Goal: Entertainment & Leisure: Consume media (video, audio)

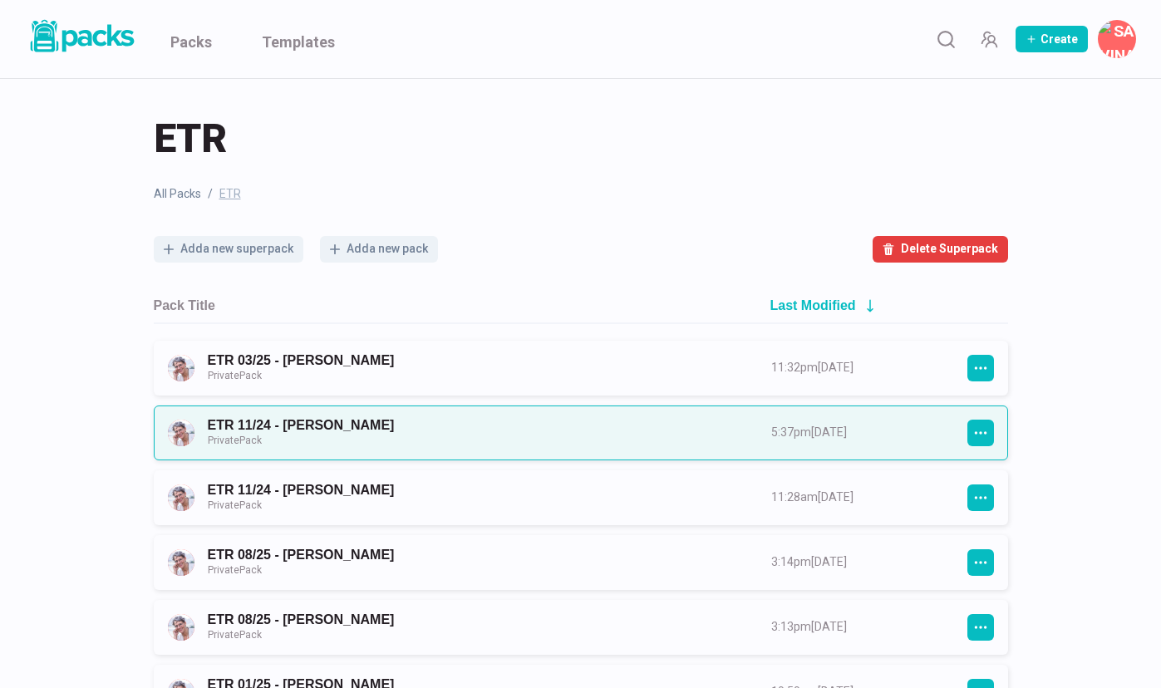
click at [297, 420] on link "ETR 11/24 - [PERSON_NAME] Private Pack" at bounding box center [474, 432] width 533 height 31
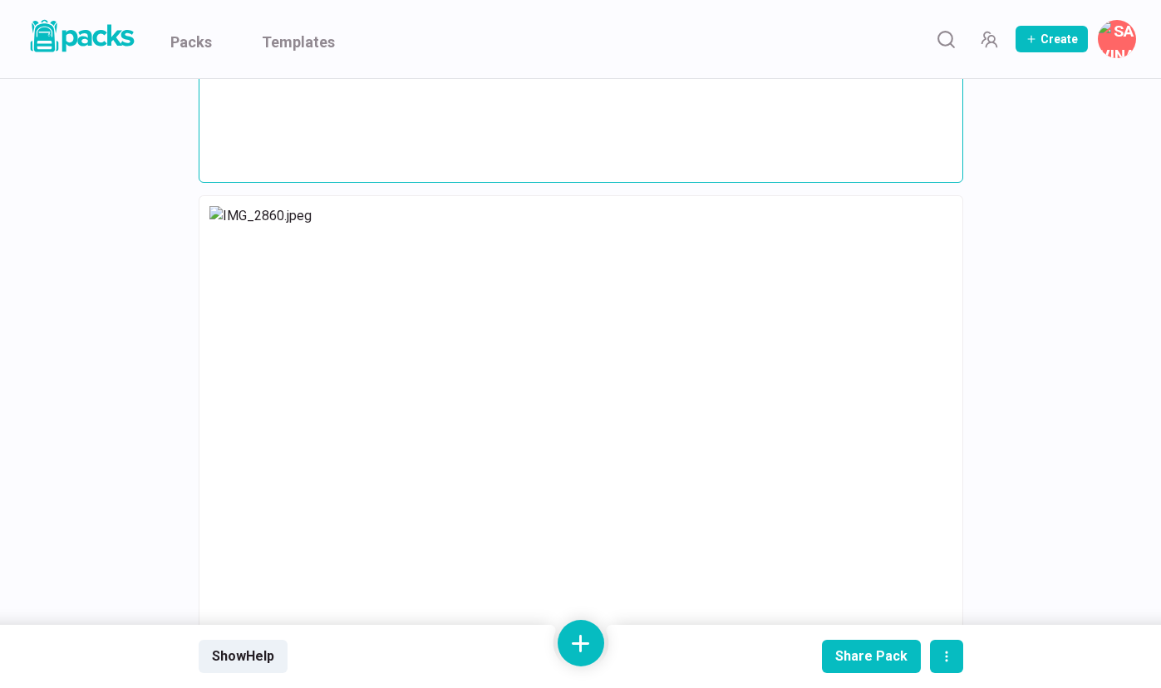
scroll to position [4930, 0]
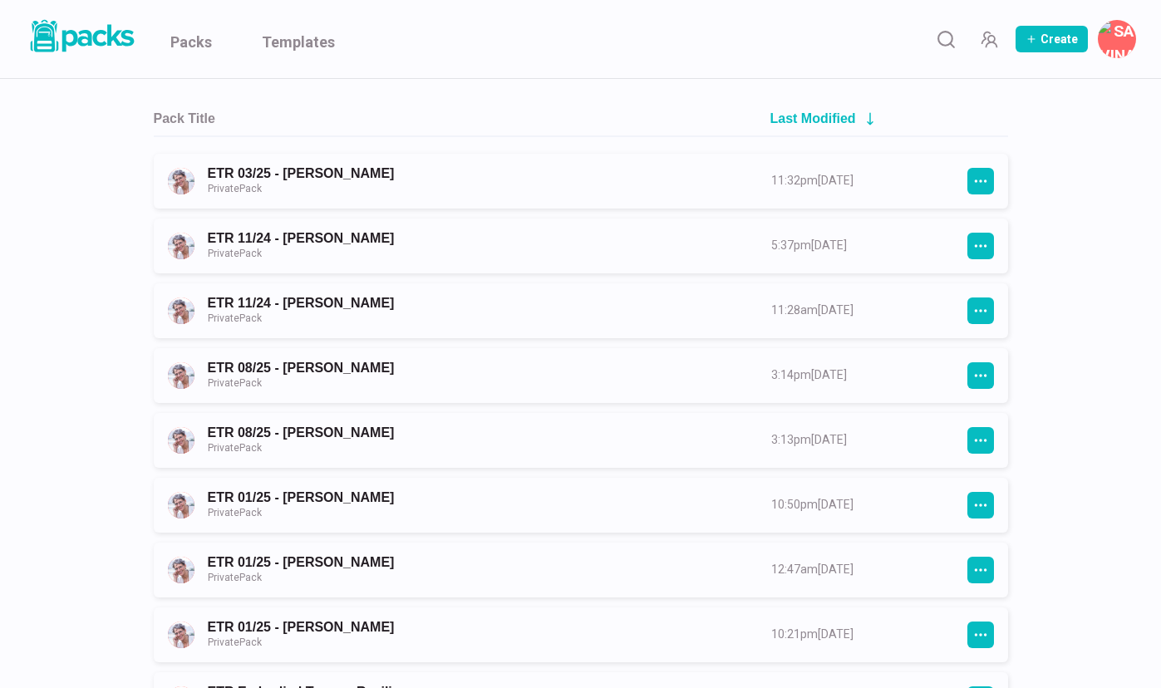
scroll to position [189, 0]
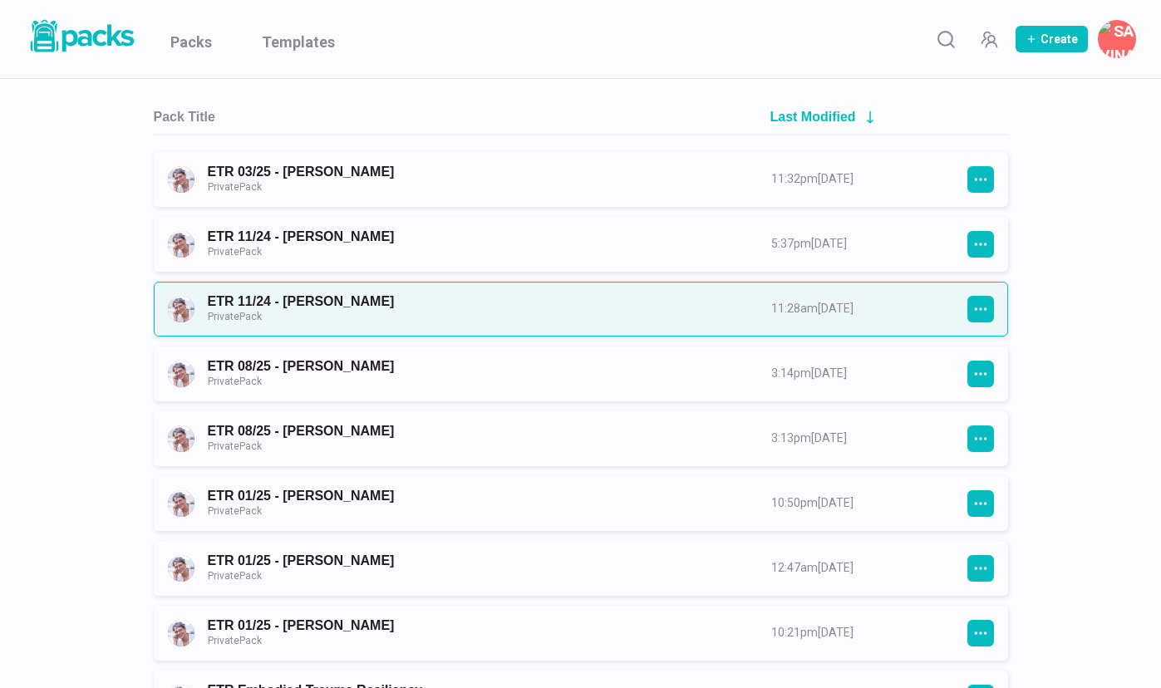
click at [297, 312] on link "ETR 11/24 - [PERSON_NAME] Private Pack" at bounding box center [474, 308] width 533 height 31
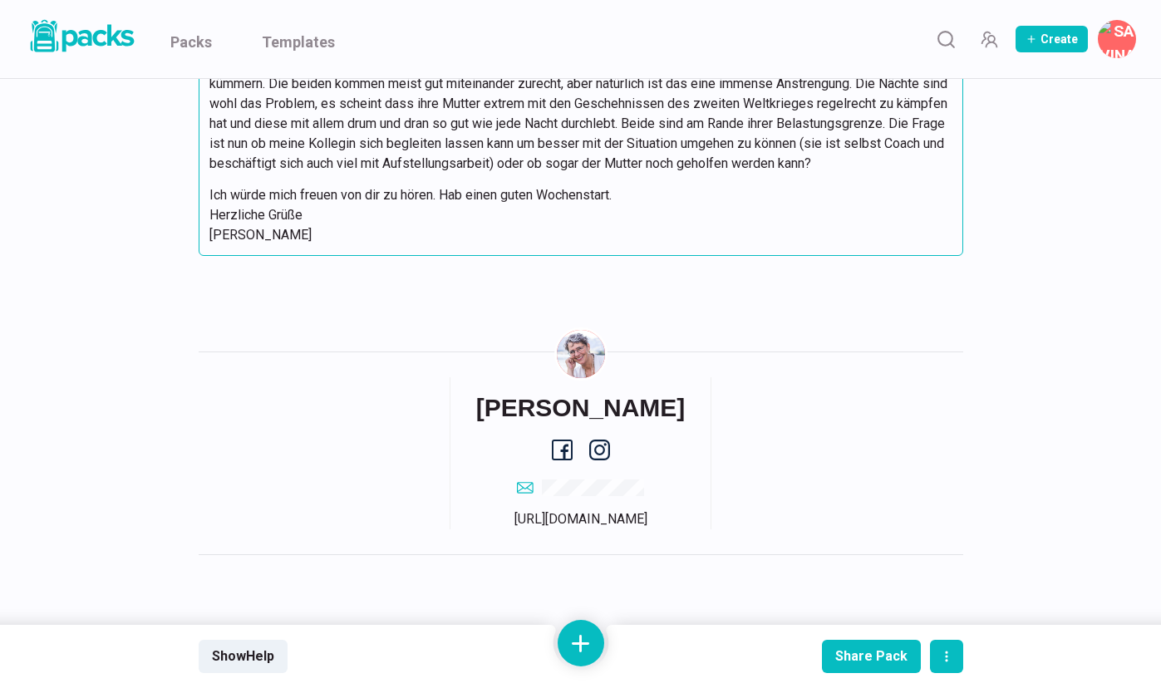
scroll to position [4084, 0]
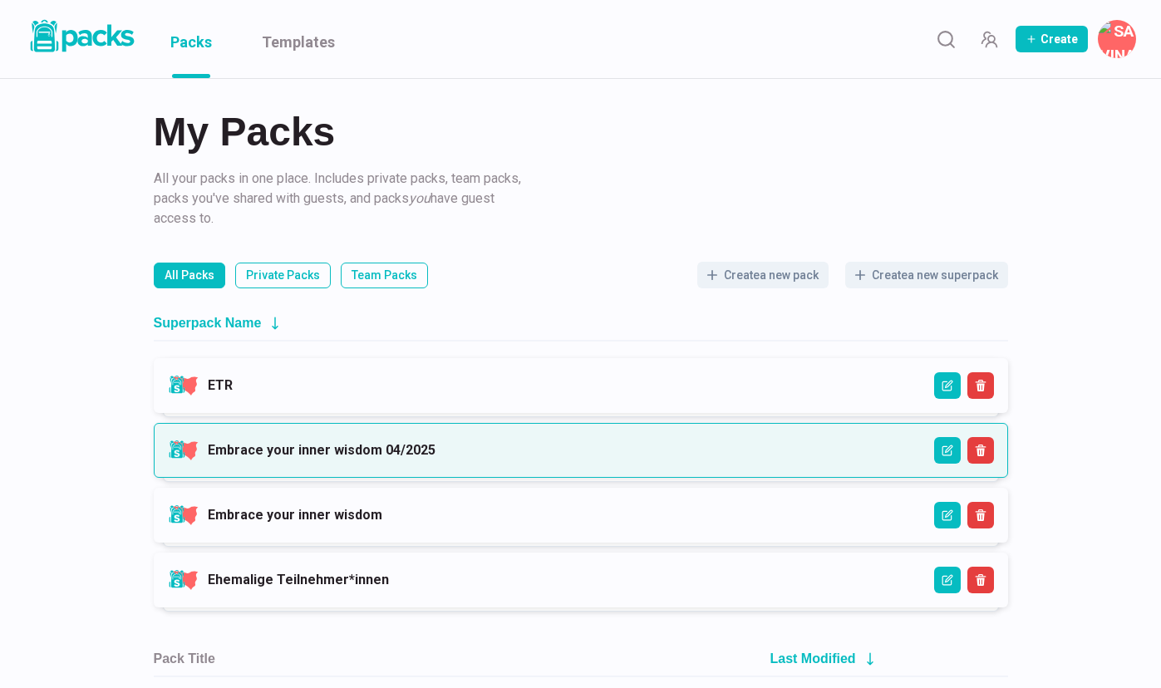
click at [237, 442] on link "Embrace your inner wisdom 04/2025" at bounding box center [322, 450] width 228 height 16
